Goal: Task Accomplishment & Management: Manage account settings

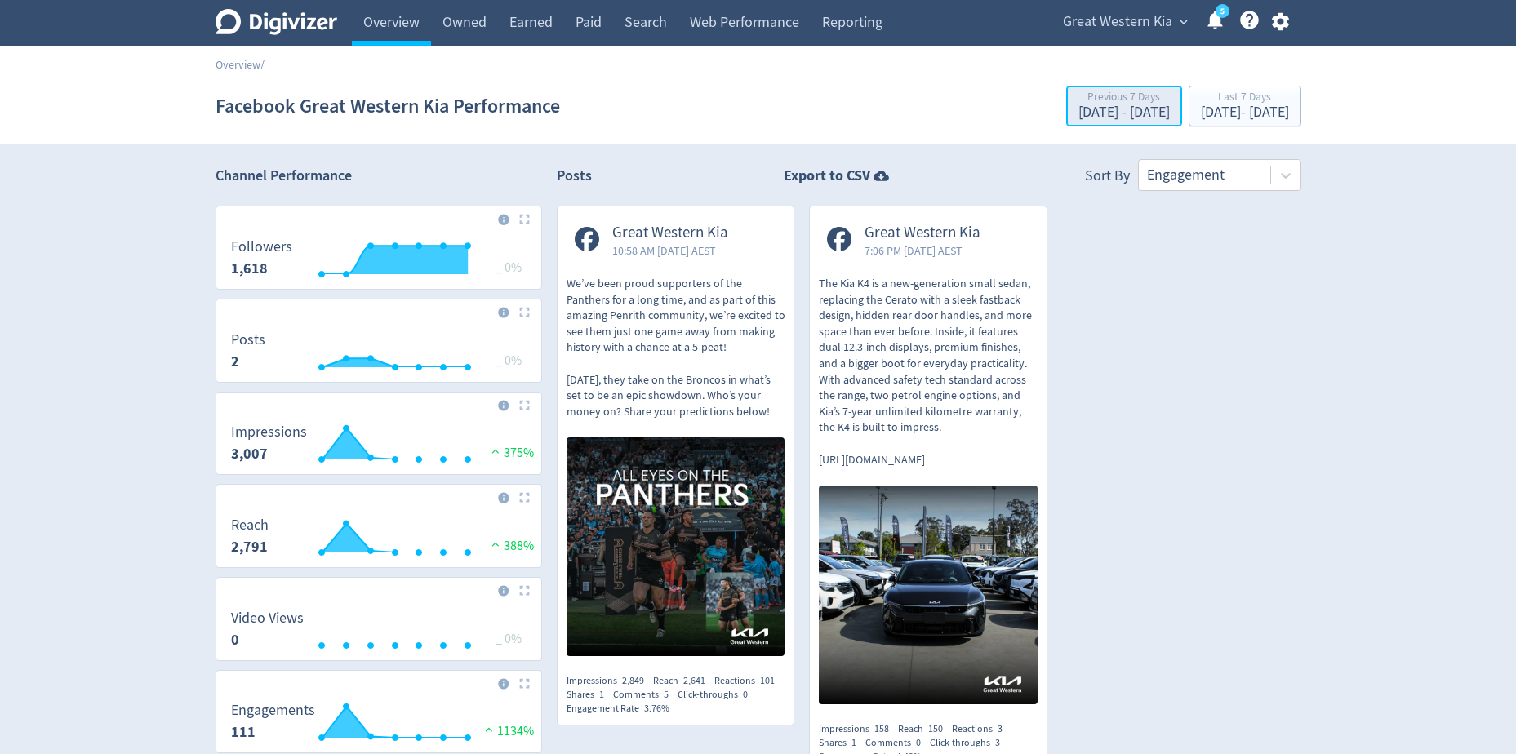
click at [1079, 102] on div "Previous 7 Days" at bounding box center [1124, 98] width 91 height 14
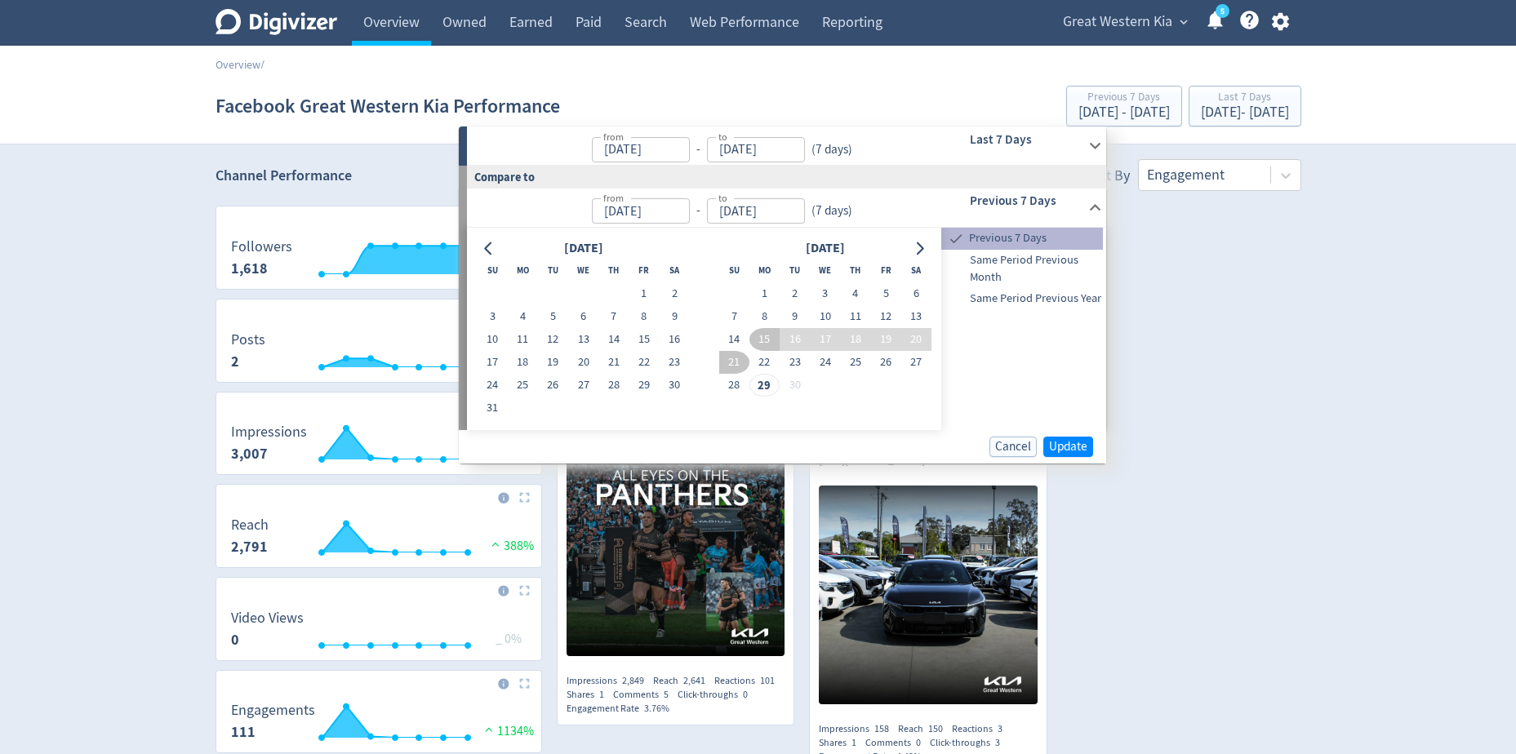
click at [1021, 234] on span "Previous 7 Days" at bounding box center [1034, 238] width 137 height 18
click at [1076, 438] on button "Update" at bounding box center [1068, 447] width 50 height 20
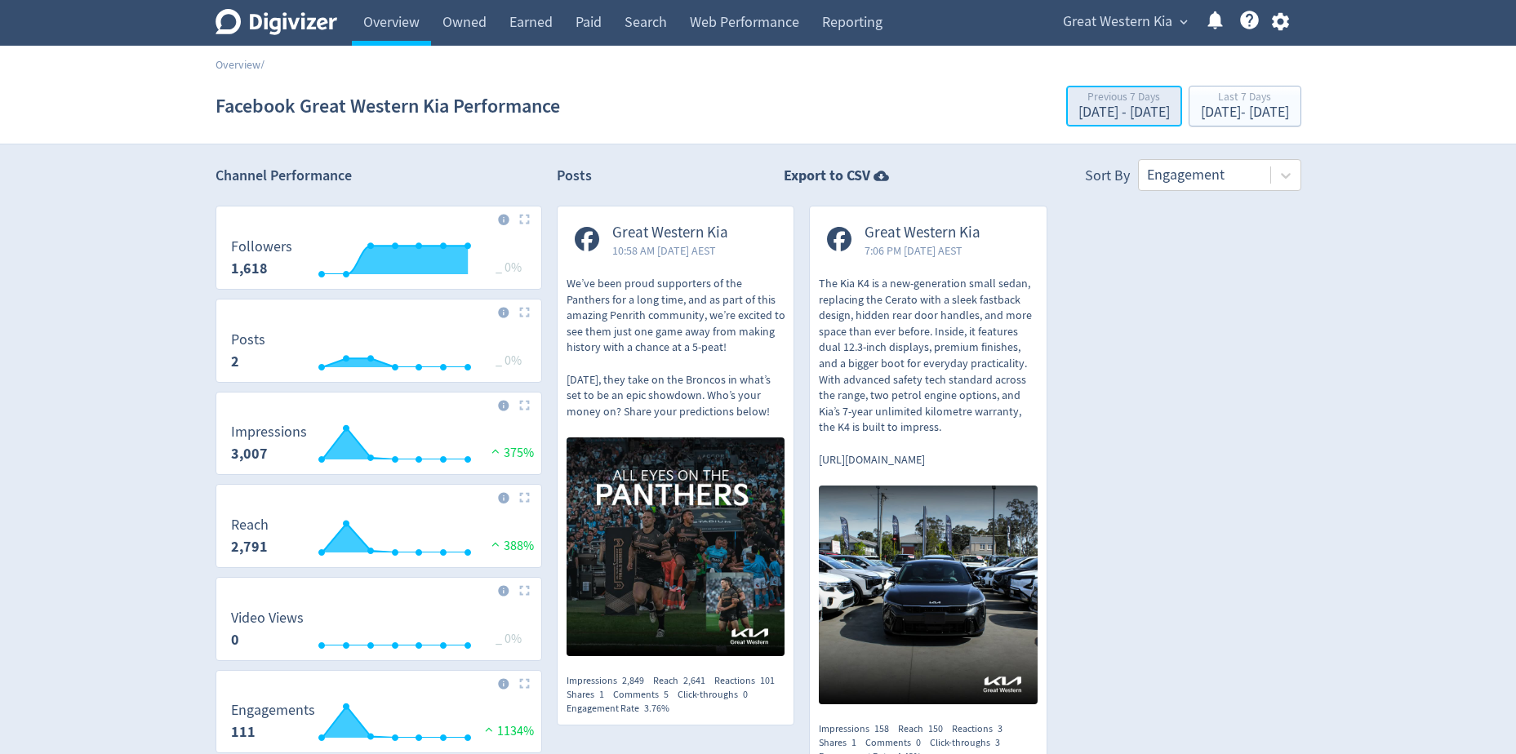
click at [1079, 109] on div "[DATE] - [DATE]" at bounding box center [1124, 112] width 91 height 15
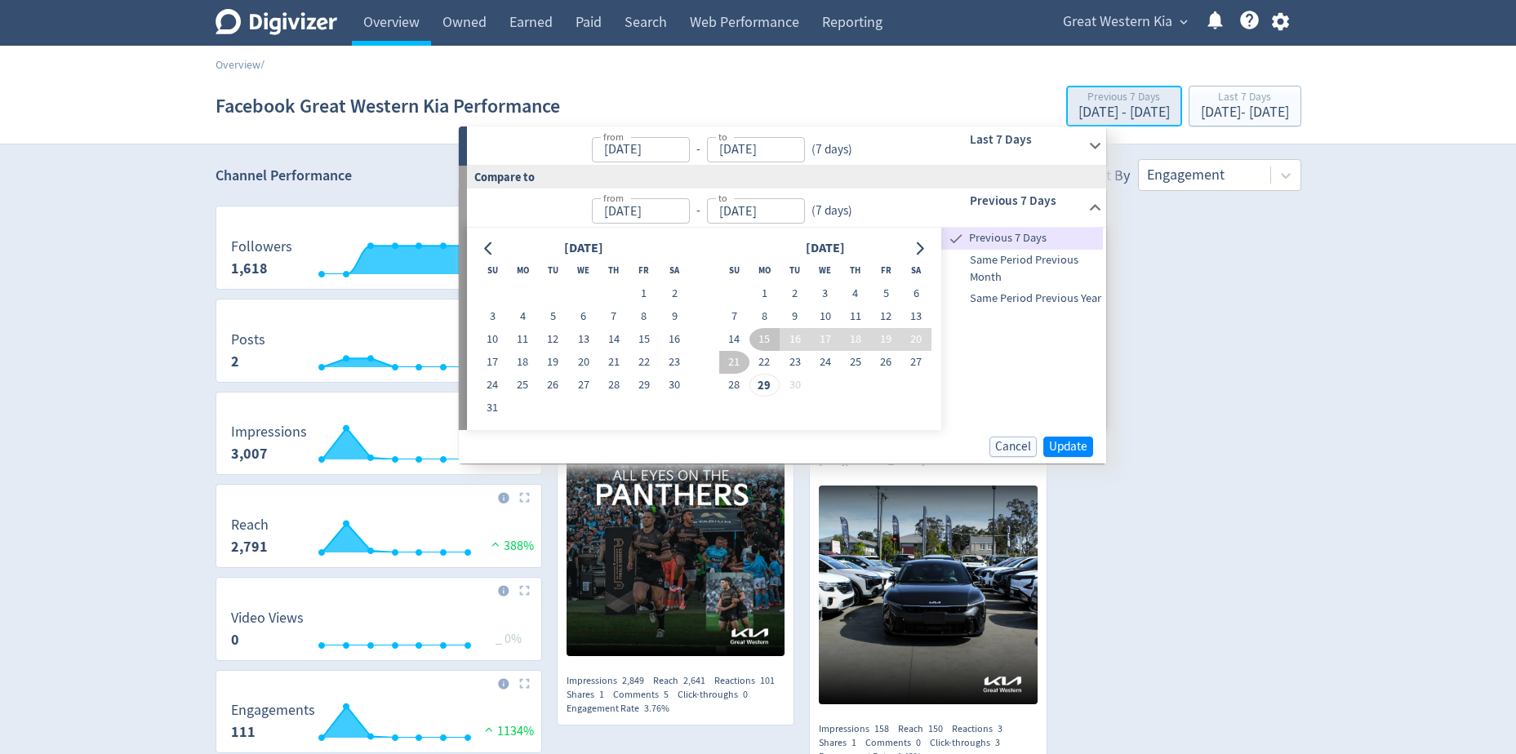
type input "[DATE]"
click at [1029, 260] on span "Same Period Previous Month" at bounding box center [1022, 268] width 162 height 35
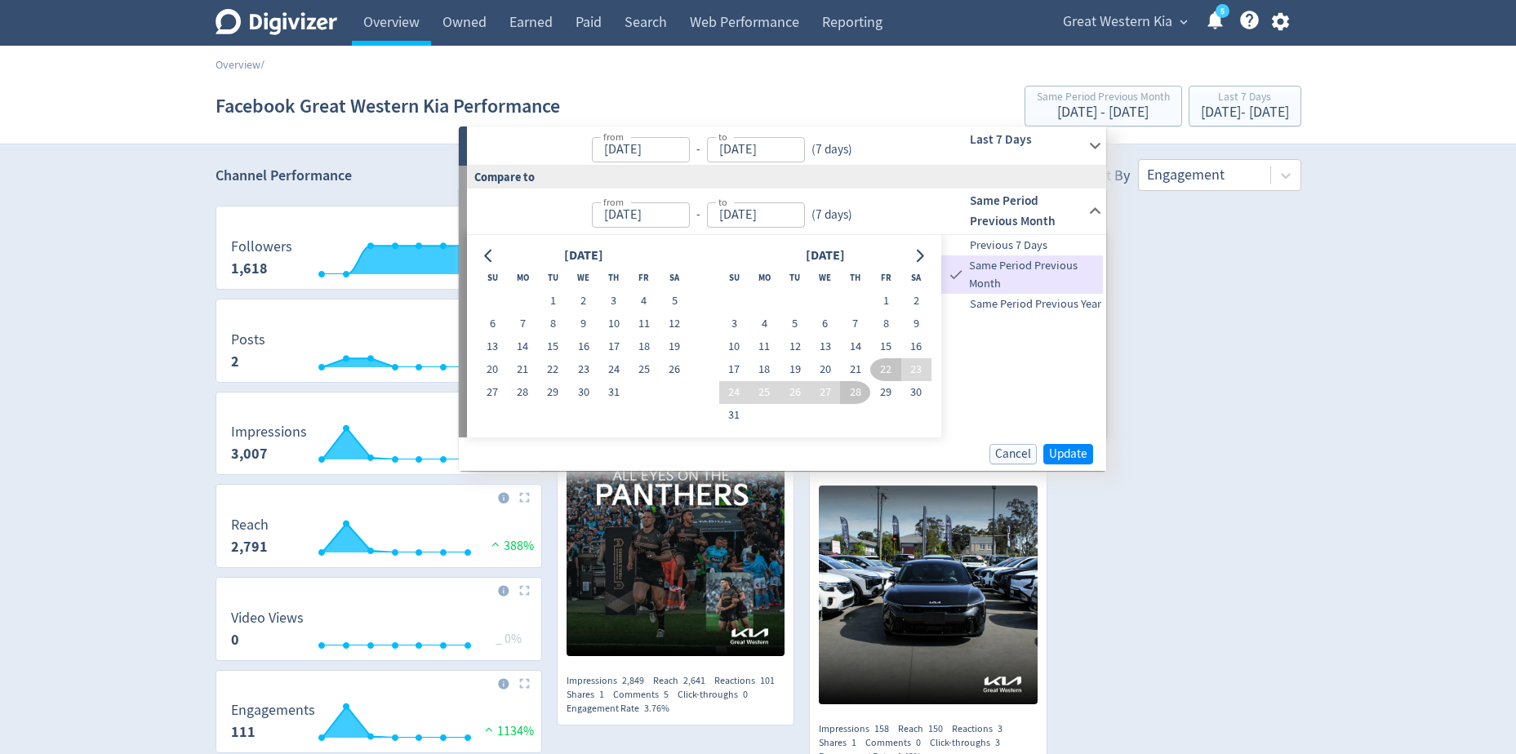
type input "[DATE]"
click at [1053, 456] on span "Update" at bounding box center [1068, 454] width 38 height 12
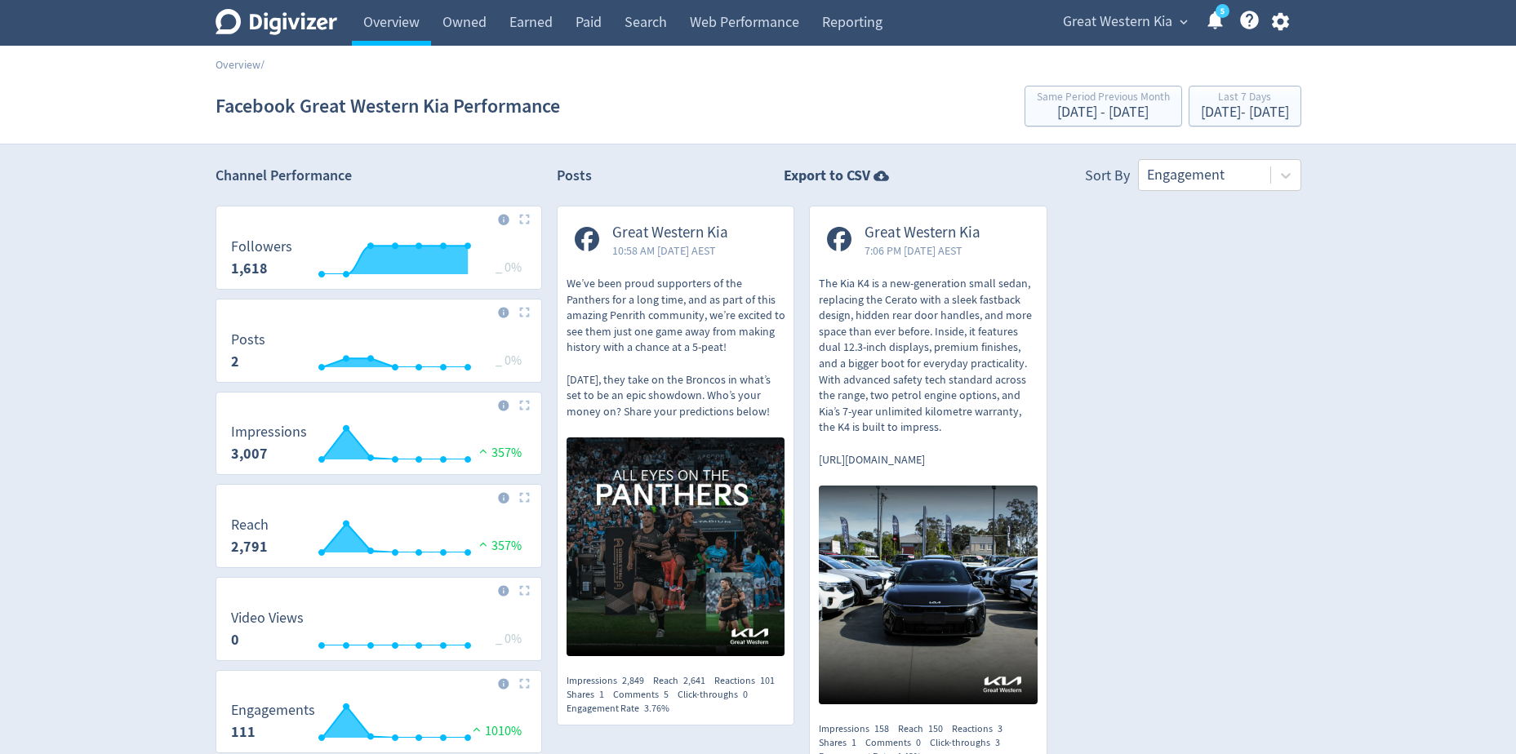
click at [1143, 29] on span "Great Western Kia" at bounding box center [1117, 22] width 109 height 26
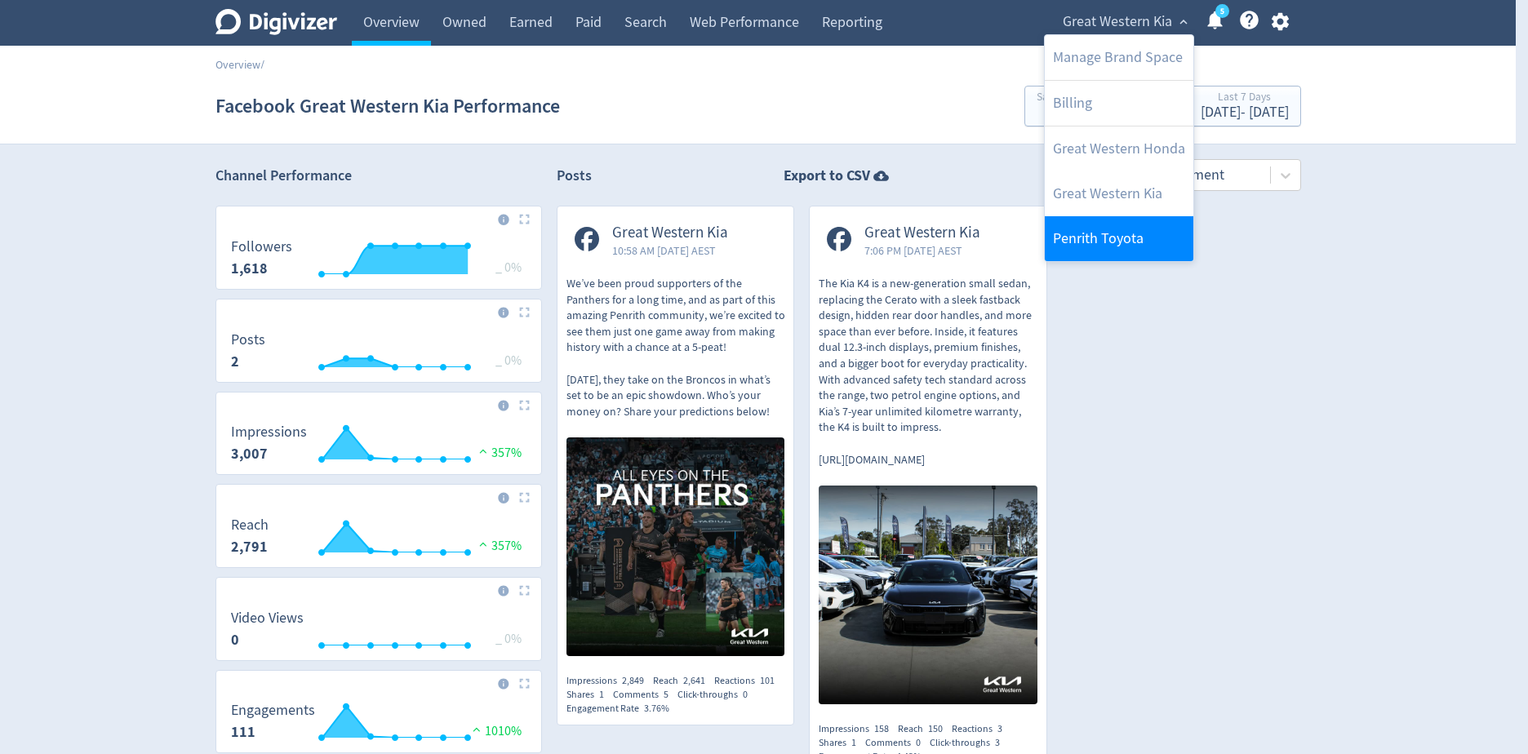
click at [1107, 229] on link "Penrith Toyota" at bounding box center [1119, 238] width 149 height 45
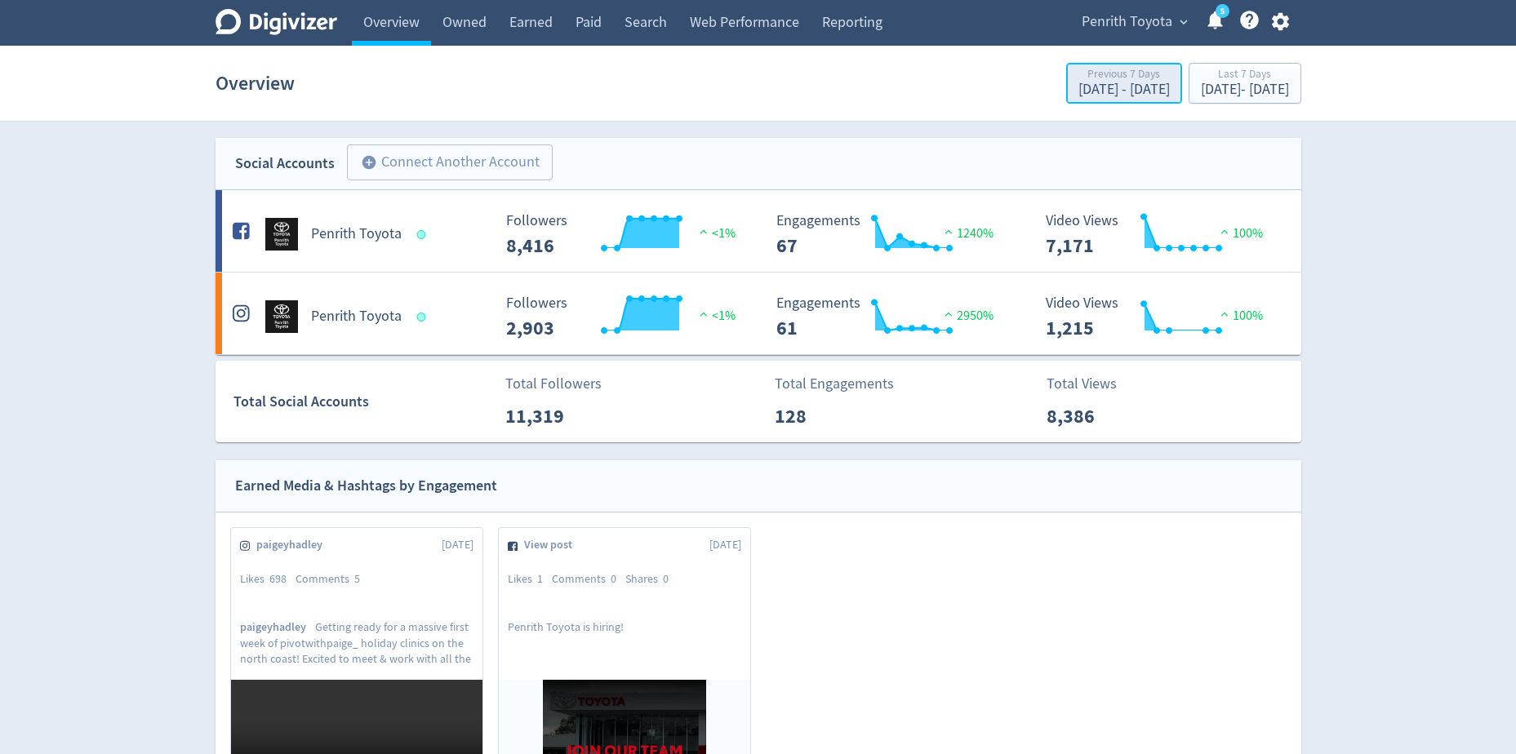
click at [1079, 92] on div "[DATE] - [DATE]" at bounding box center [1124, 89] width 91 height 15
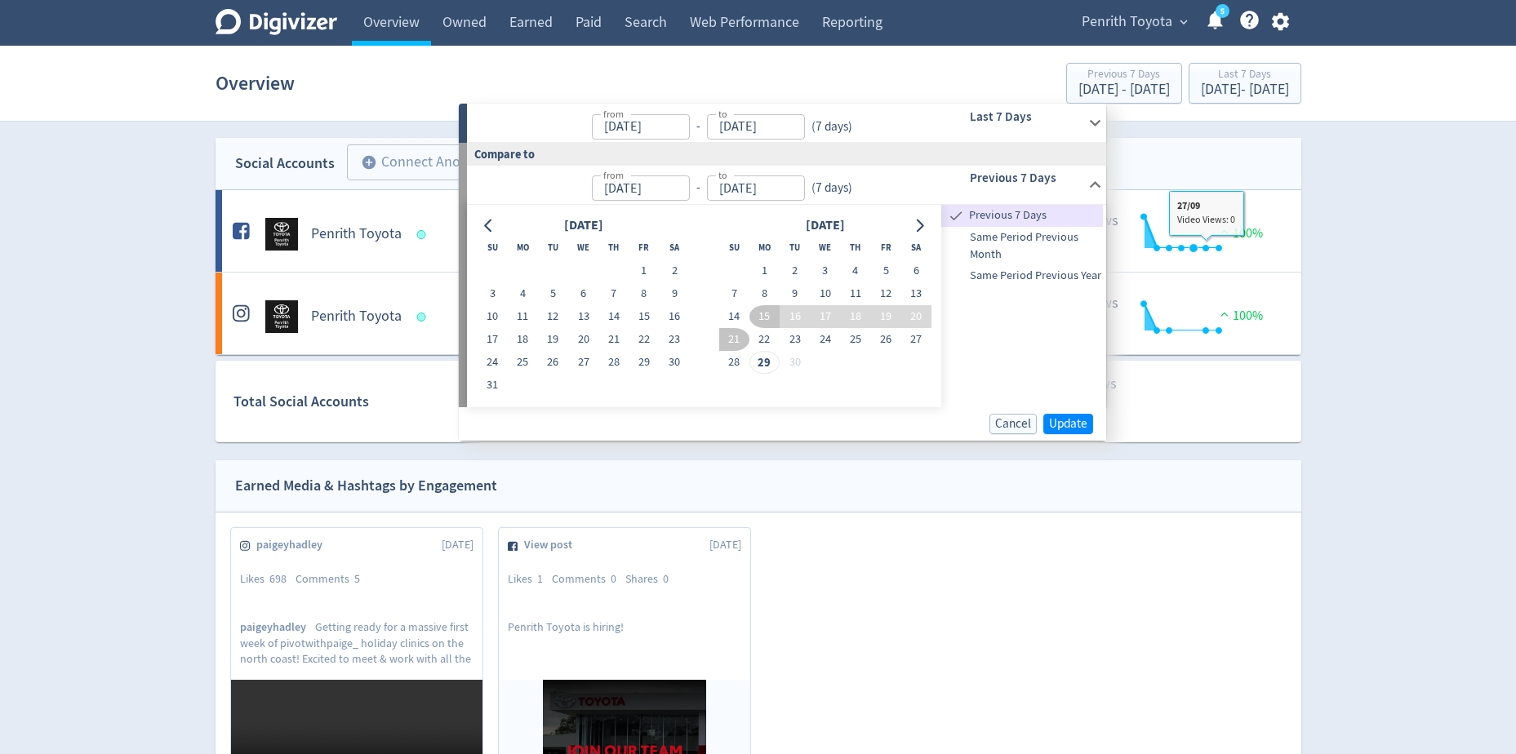
click at [1334, 229] on div "Digivizer Logo [PERSON_NAME] Logo Overview Owned Earned Paid Search Web Perform…" at bounding box center [758, 722] width 1516 height 1444
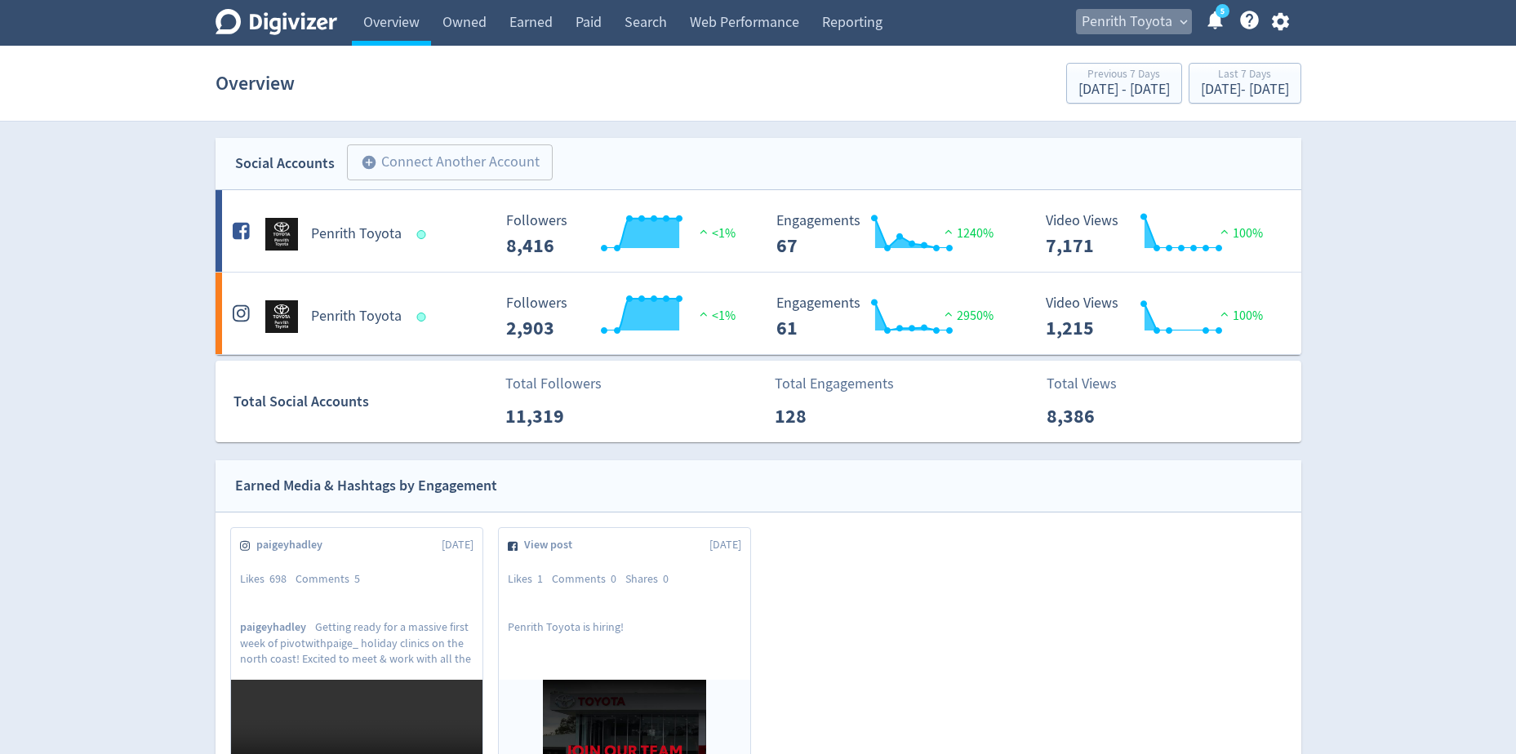
click at [1158, 34] on span "Penrith Toyota" at bounding box center [1127, 22] width 91 height 26
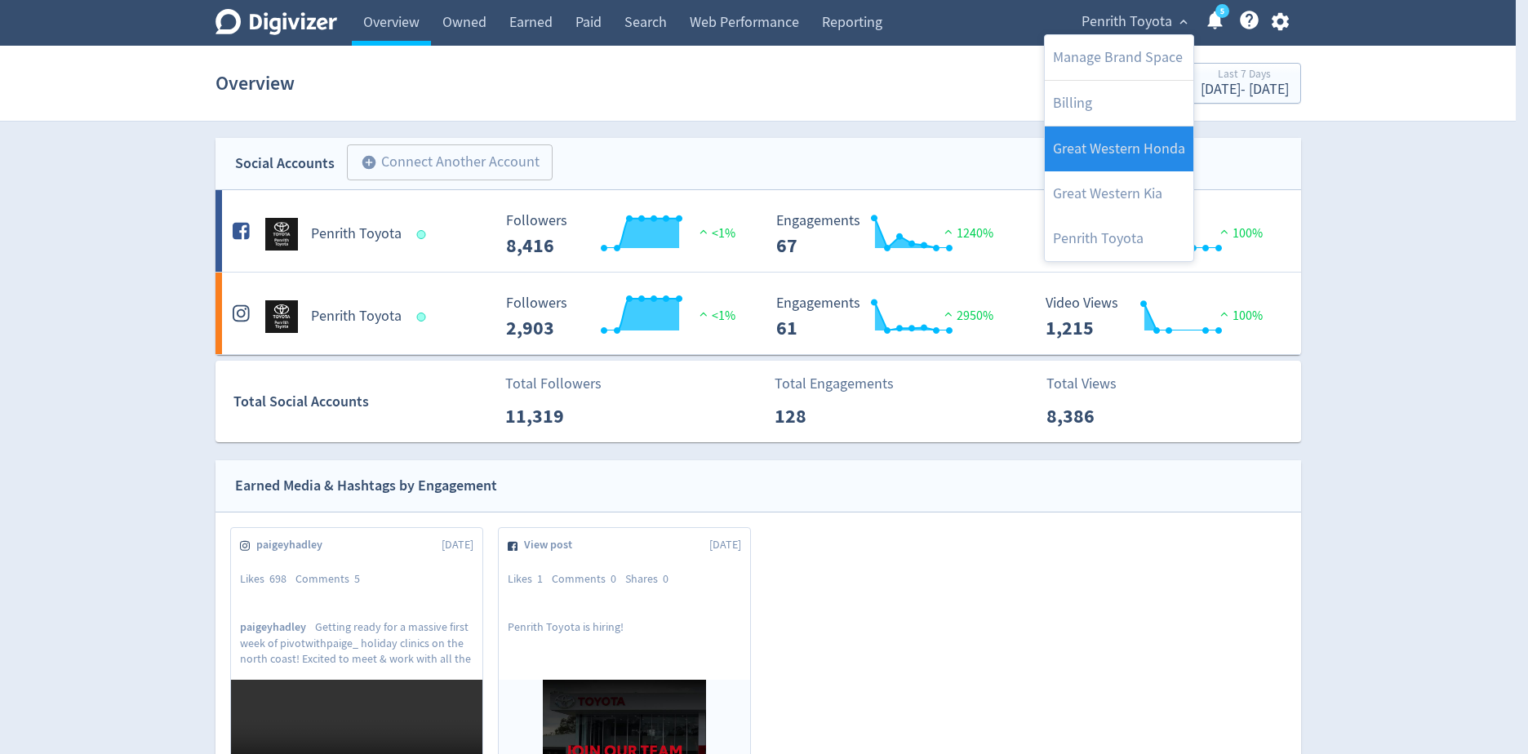
click at [1129, 143] on link "Great Western Honda" at bounding box center [1119, 149] width 149 height 45
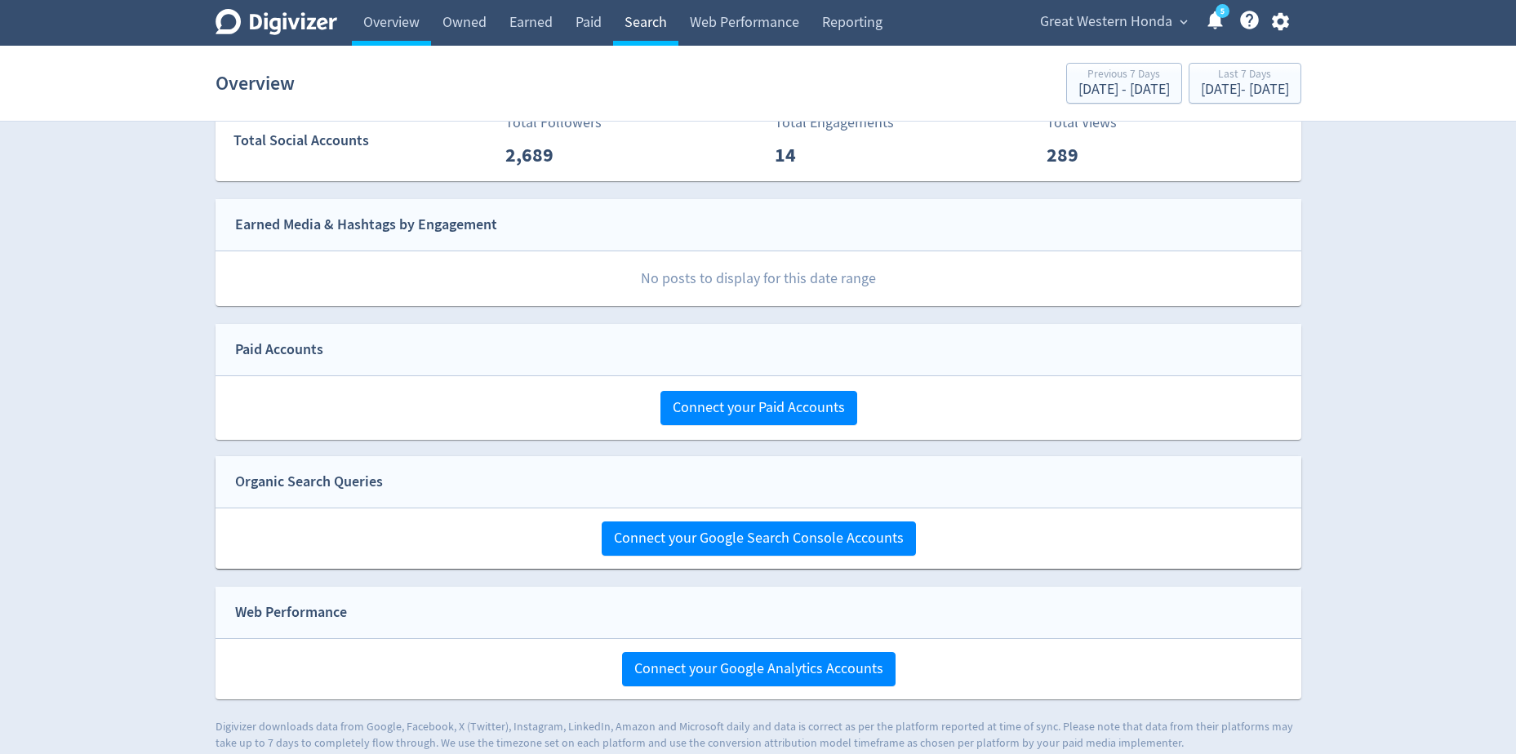
scroll to position [278, 0]
